Goal: Information Seeking & Learning: Understand process/instructions

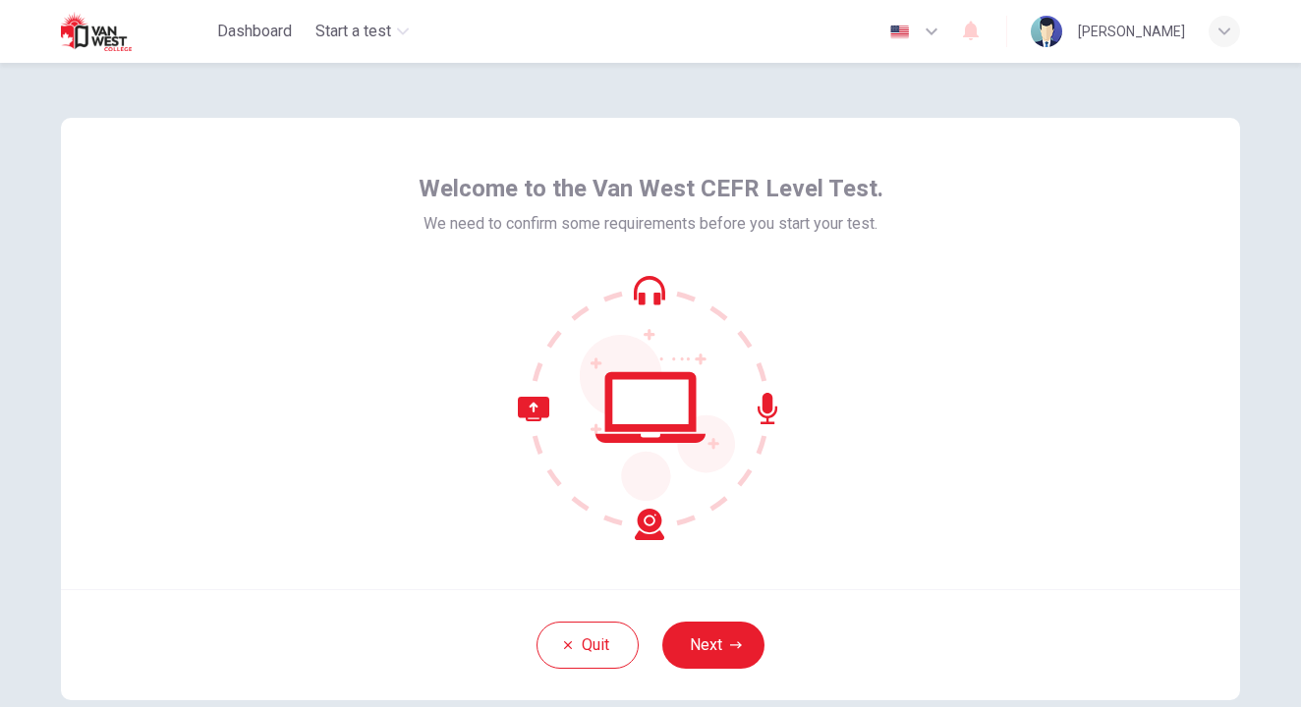
click at [716, 643] on button "Next" at bounding box center [713, 645] width 102 height 47
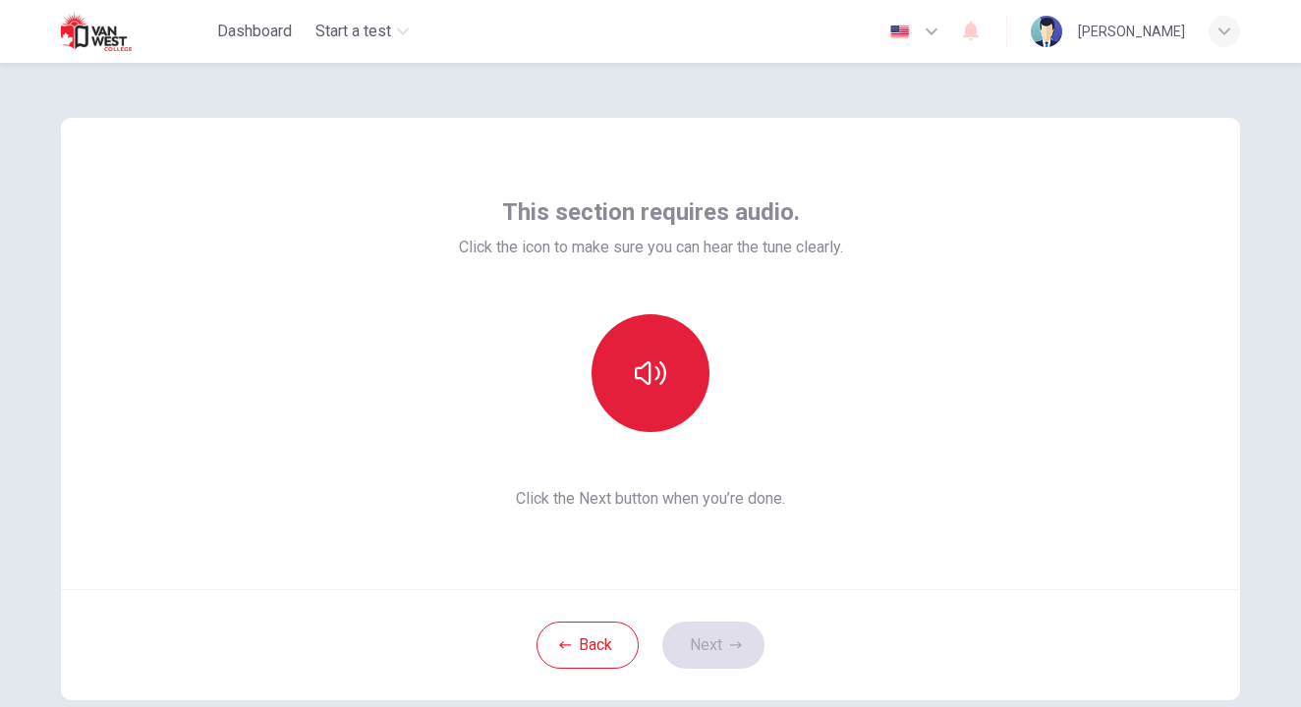
click at [638, 378] on icon "button" at bounding box center [650, 374] width 31 height 24
click at [703, 650] on button "Next" at bounding box center [713, 645] width 102 height 47
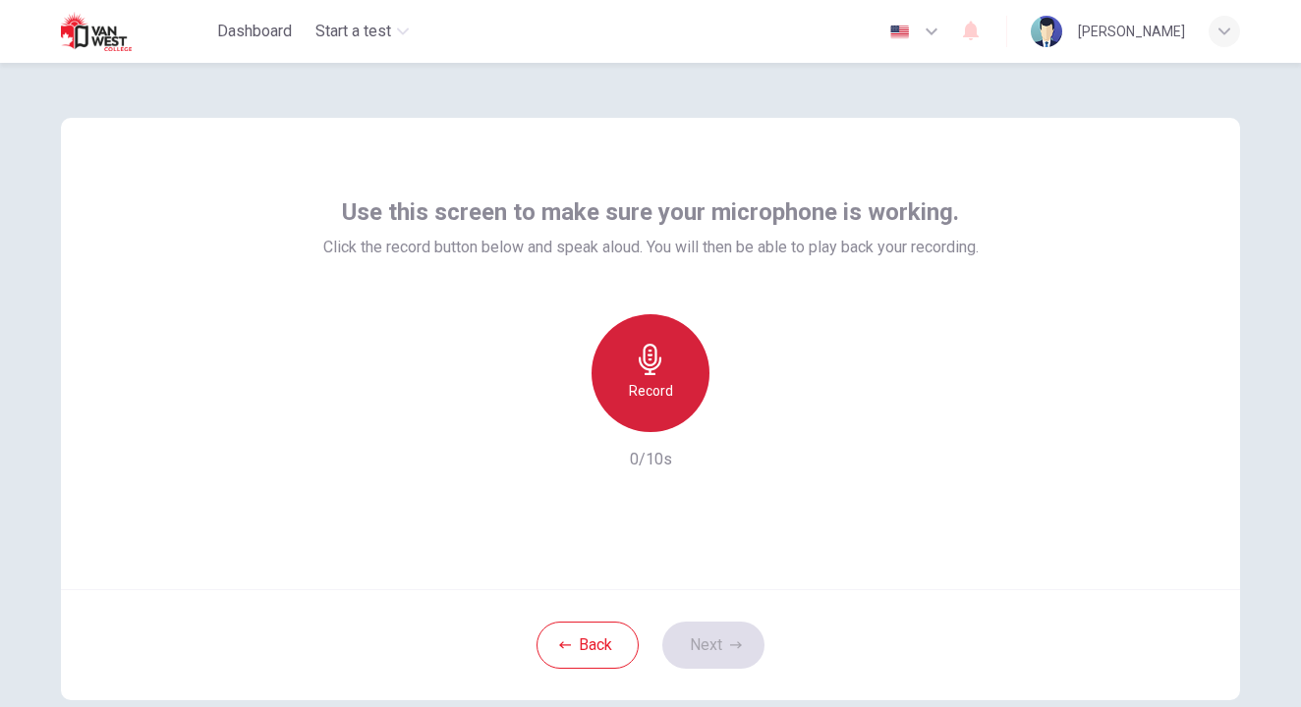
click at [655, 362] on icon "button" at bounding box center [650, 359] width 31 height 31
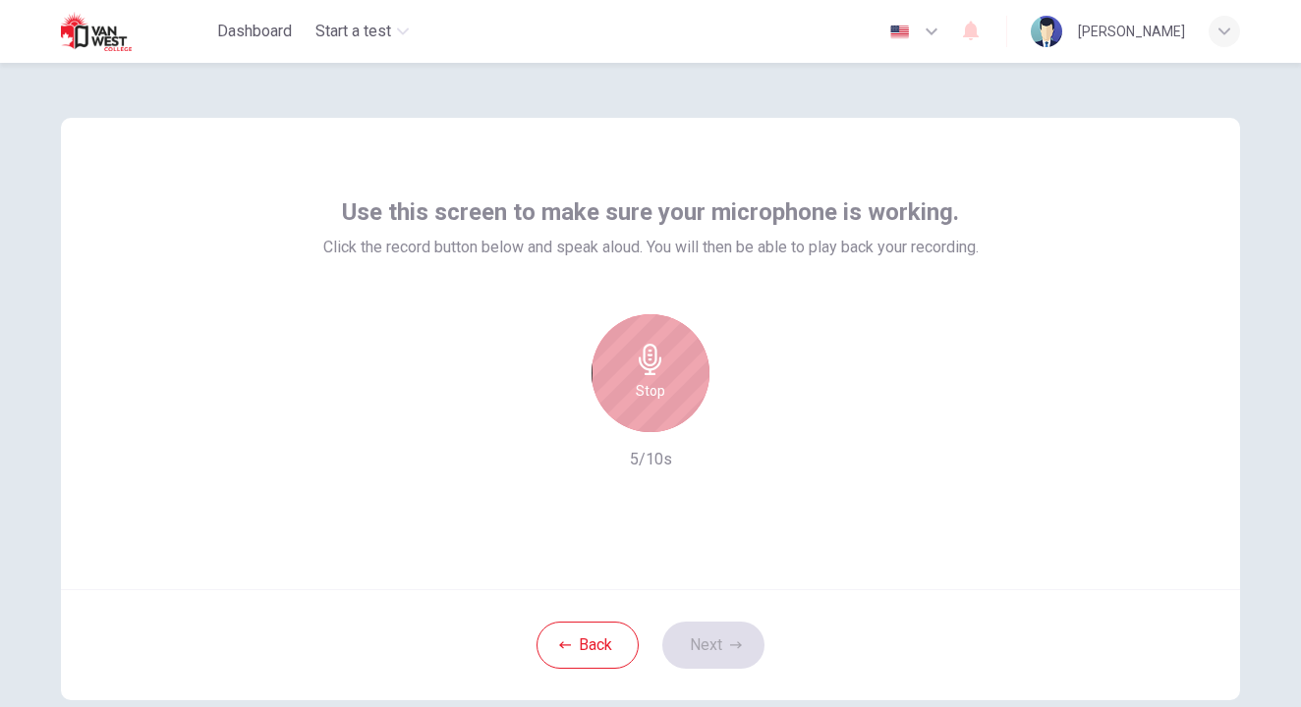
click at [643, 370] on icon "button" at bounding box center [650, 359] width 31 height 31
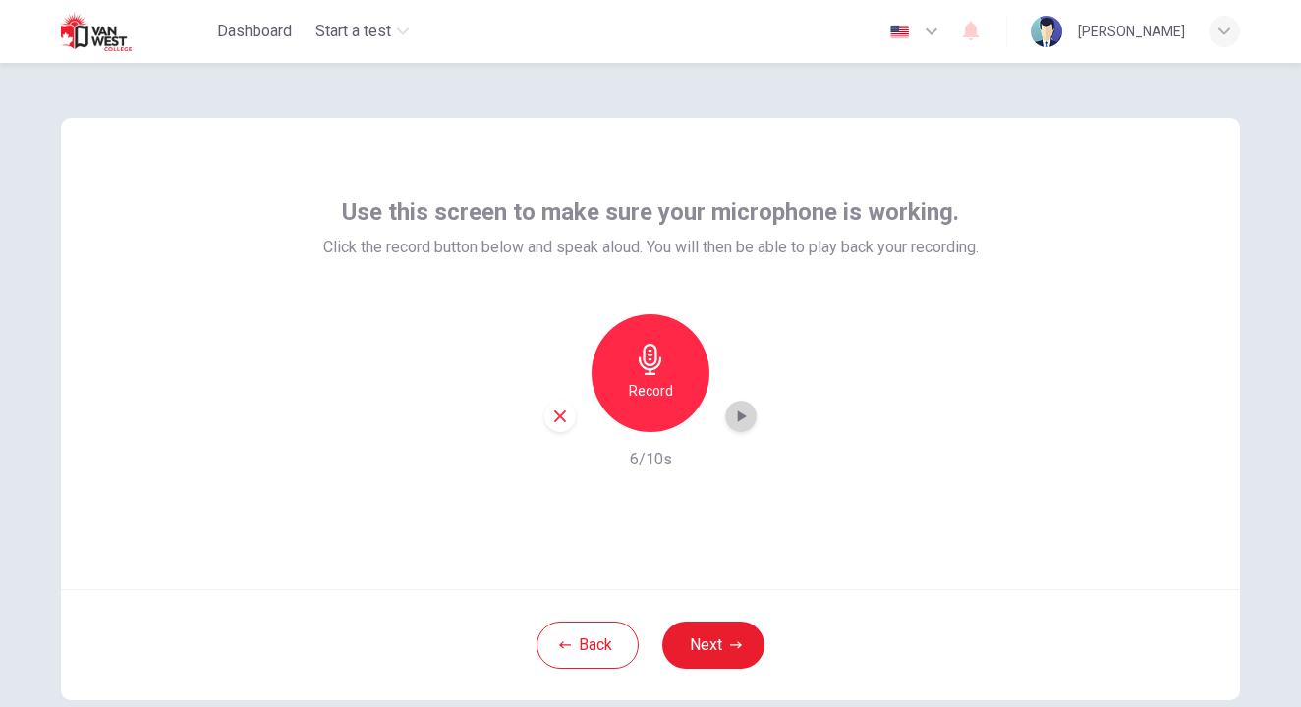
click at [738, 417] on icon "button" at bounding box center [742, 417] width 9 height 12
click at [700, 648] on button "Next" at bounding box center [713, 645] width 102 height 47
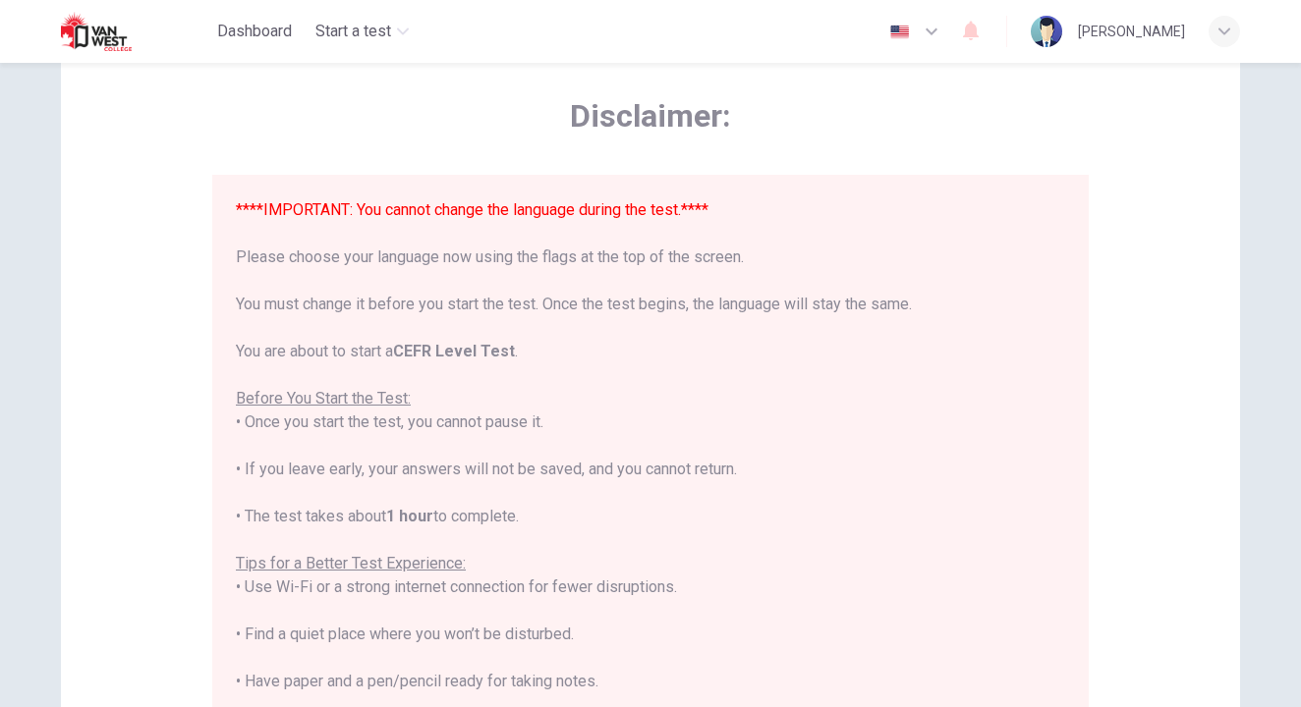
scroll to position [94, 0]
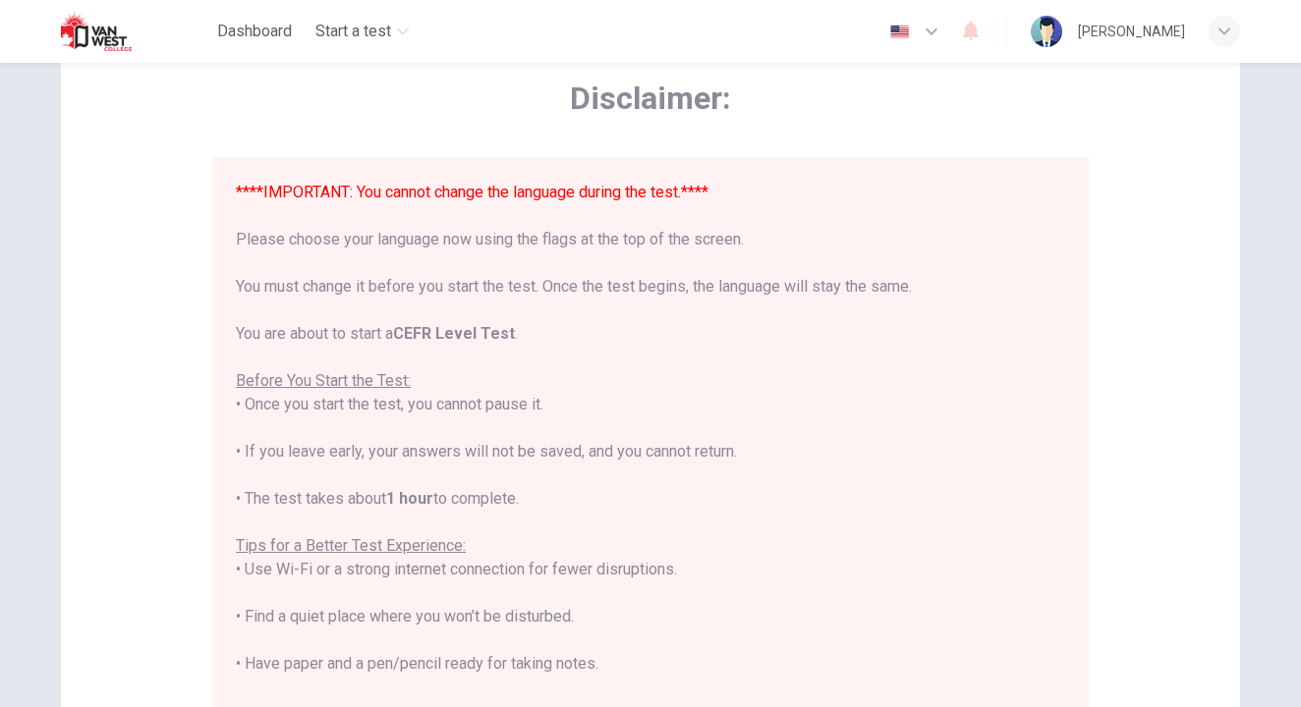
click at [943, 33] on icon "button" at bounding box center [931, 32] width 24 height 24
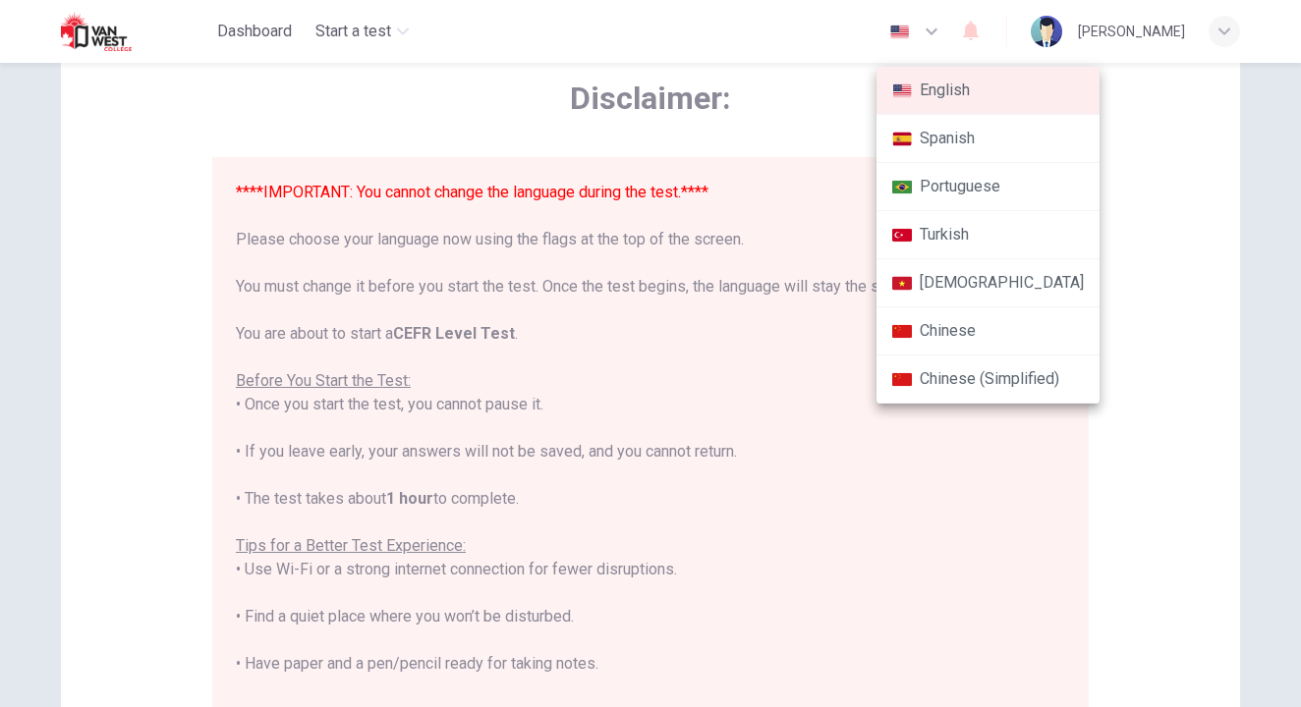
click at [968, 342] on li "Chinese" at bounding box center [987, 331] width 223 height 48
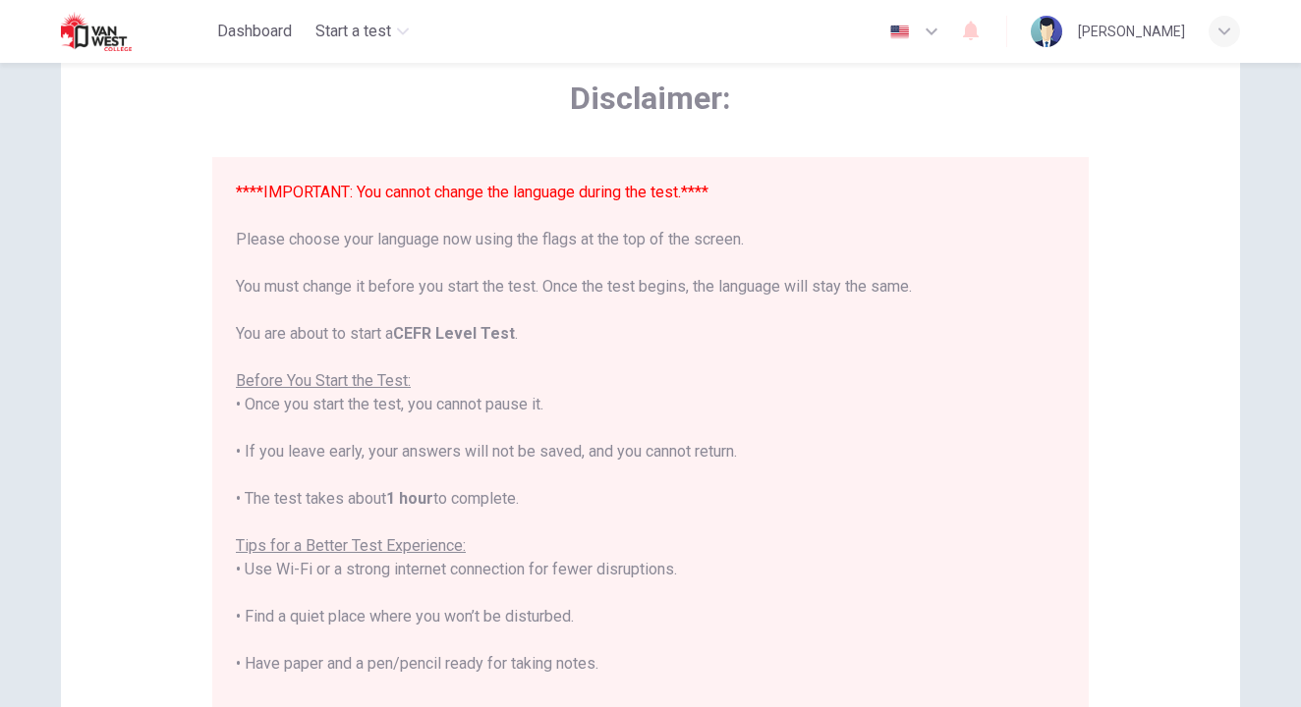
type input "zh"
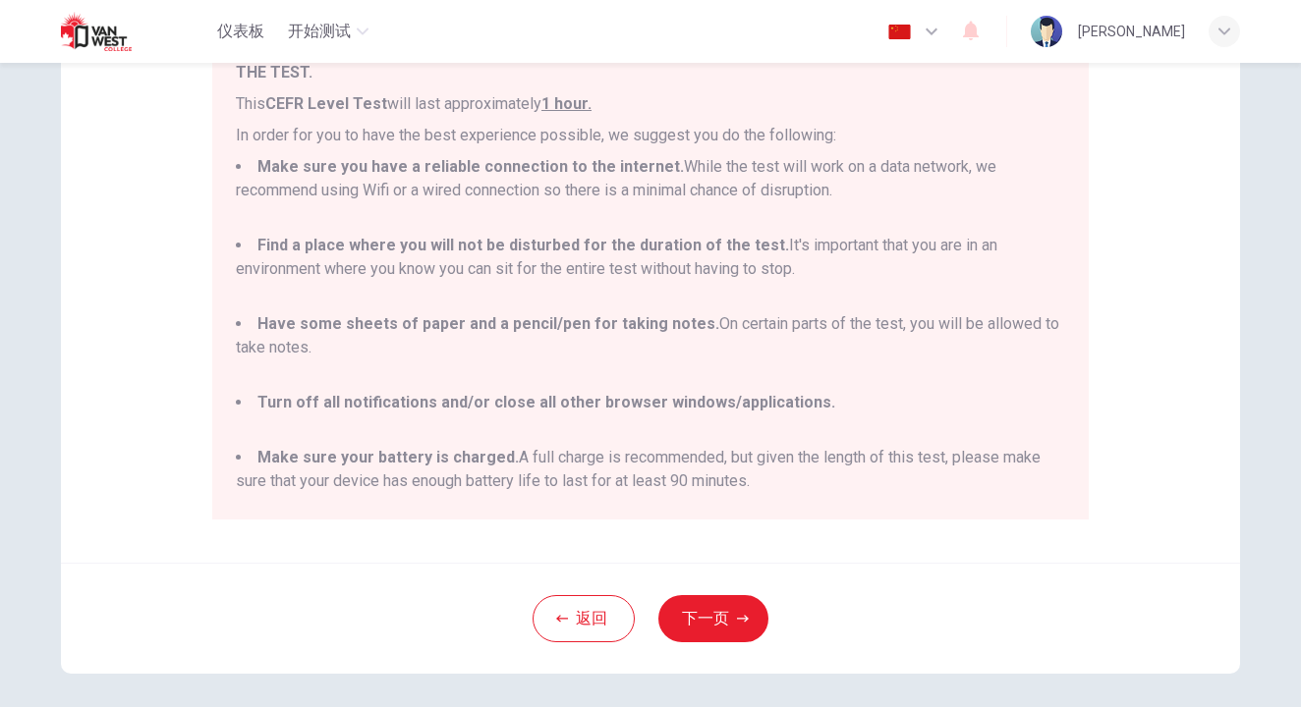
scroll to position [283, 0]
